Goal: Complete application form: Complete application form

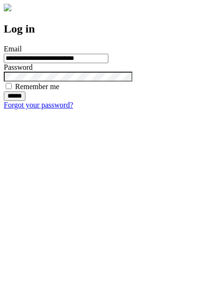
type input "**********"
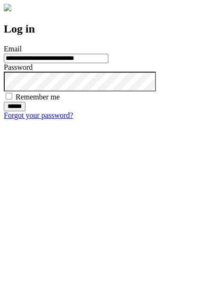
click at [25, 111] on input "******" at bounding box center [15, 106] width 22 height 9
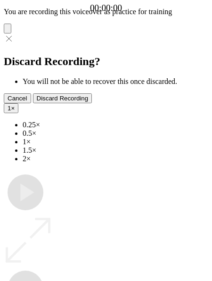
type input "**********"
